Goal: Transaction & Acquisition: Purchase product/service

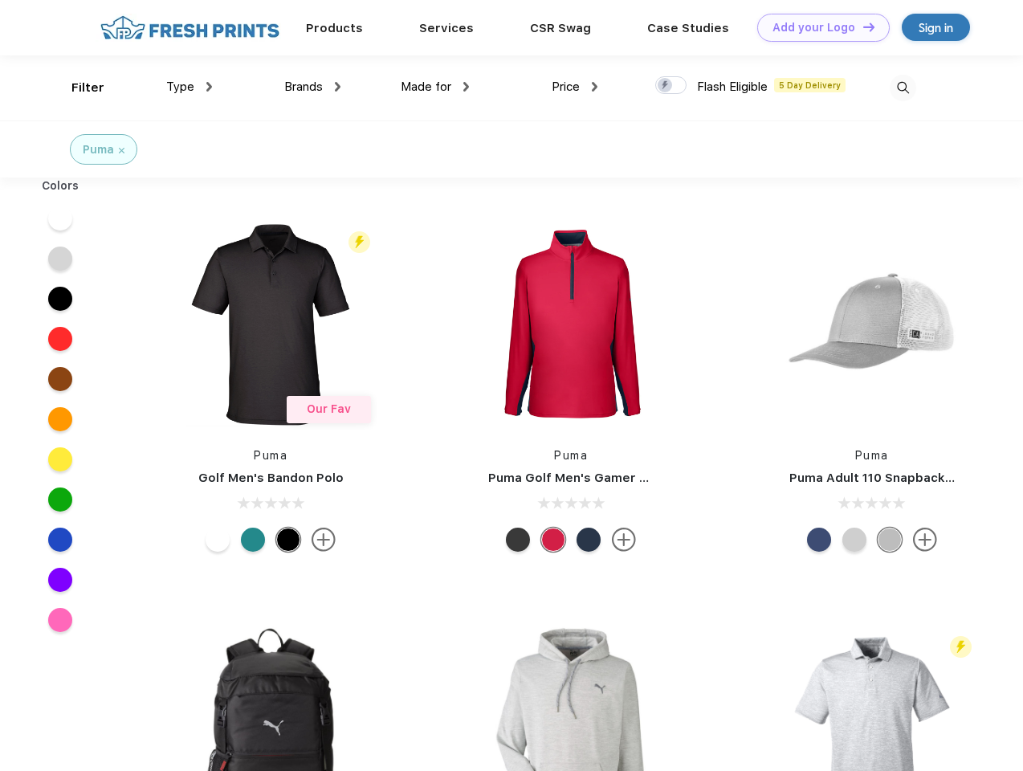
scroll to position [1, 0]
click at [818, 27] on link "Add your Logo Design Tool" at bounding box center [824, 28] width 133 height 28
click at [0, 0] on div "Design Tool" at bounding box center [0, 0] width 0 height 0
click at [862, 27] on link "Add your Logo Design Tool" at bounding box center [824, 28] width 133 height 28
click at [77, 88] on div "Filter" at bounding box center [87, 88] width 33 height 18
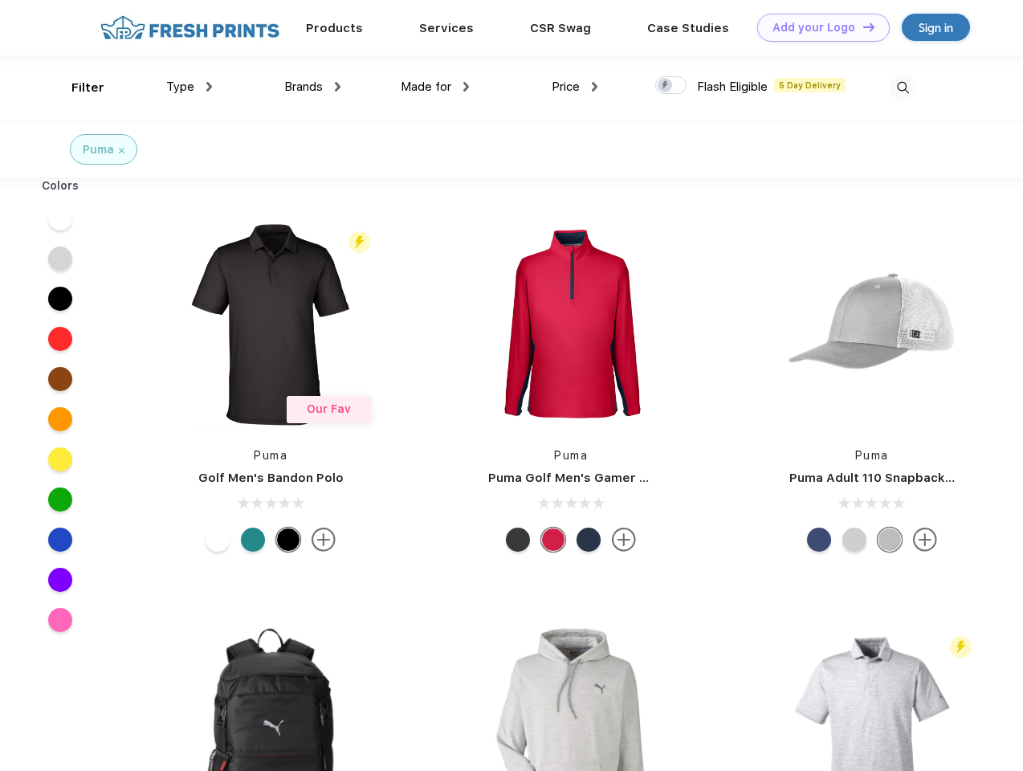
click at [190, 87] on span "Type" at bounding box center [180, 87] width 28 height 14
click at [312, 87] on span "Brands" at bounding box center [303, 87] width 39 height 14
click at [435, 87] on span "Made for" at bounding box center [426, 87] width 51 height 14
click at [575, 87] on span "Price" at bounding box center [566, 87] width 28 height 14
click at [672, 86] on div at bounding box center [670, 85] width 31 height 18
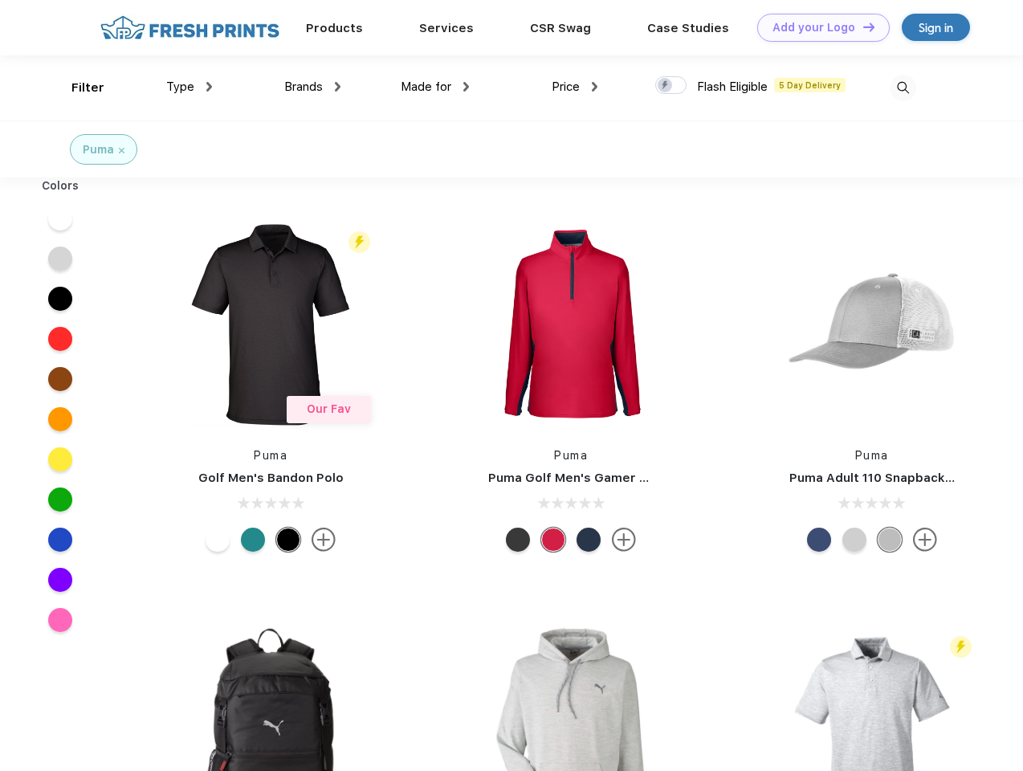
click at [666, 86] on input "checkbox" at bounding box center [660, 81] width 10 height 10
click at [903, 88] on img at bounding box center [903, 88] width 27 height 27
